Goal: Information Seeking & Learning: Learn about a topic

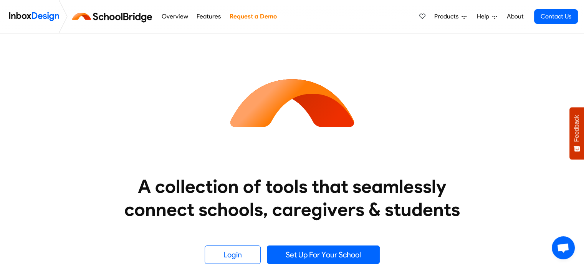
click at [252, 13] on link "Request a Demo" at bounding box center [252, 16] width 51 height 15
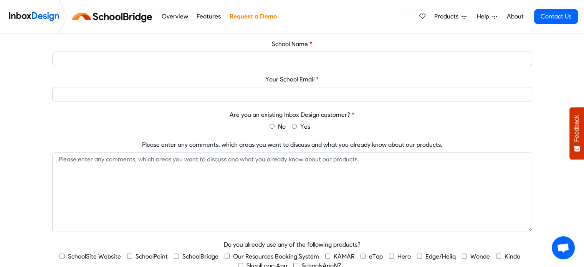
scroll to position [352, 0]
click at [173, 13] on link "Overview" at bounding box center [174, 16] width 31 height 15
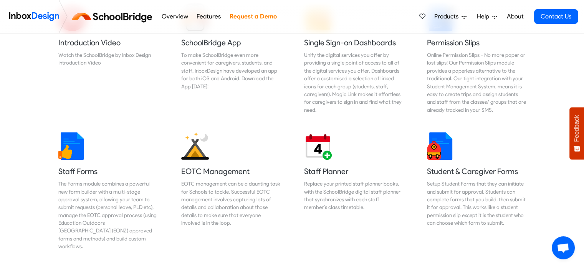
scroll to position [291, 0]
